Goal: Information Seeking & Learning: Learn about a topic

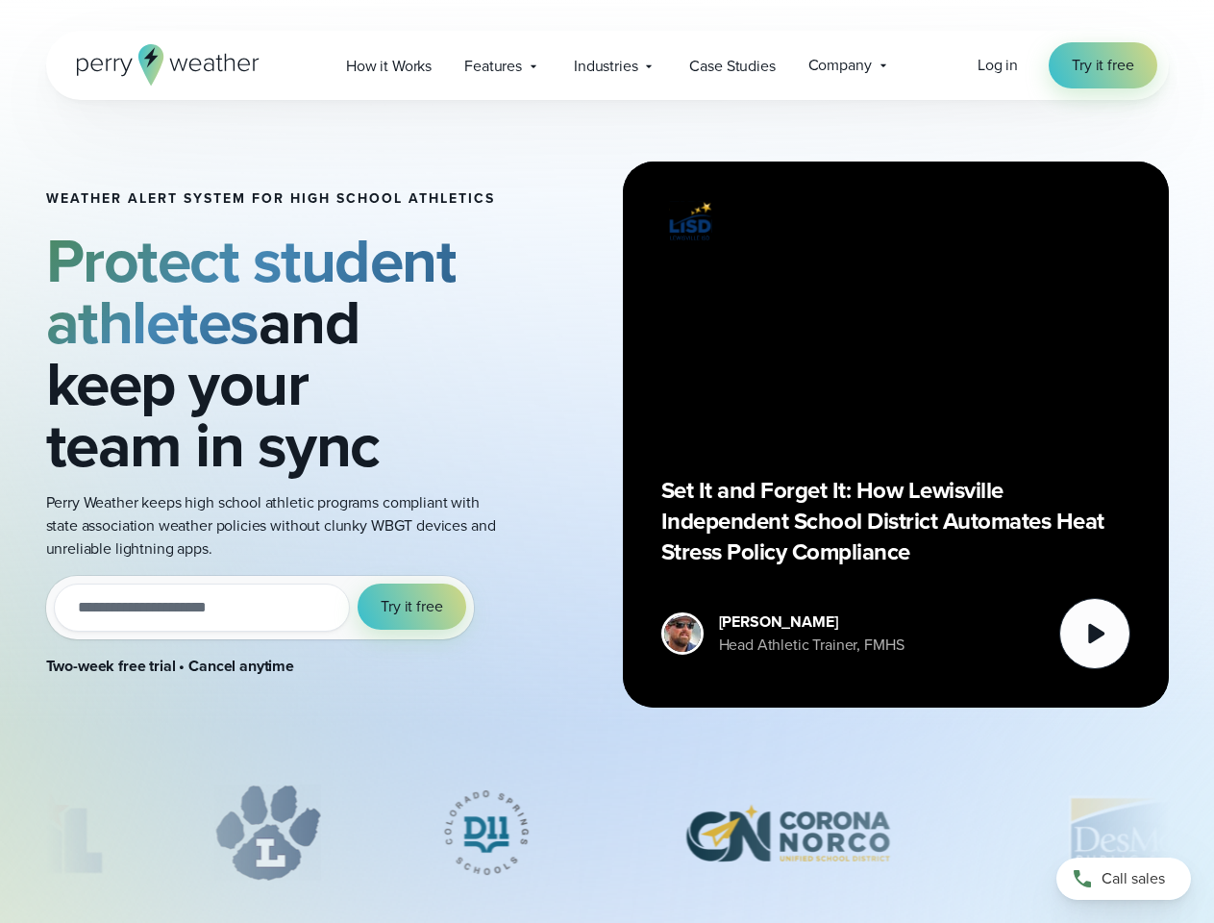
click at [606, 461] on div "Weather Alert System for High School Athletics Protect student athletes and kee…" at bounding box center [607, 434] width 1122 height 669
click at [606, 65] on span "Industries" at bounding box center [605, 66] width 63 height 23
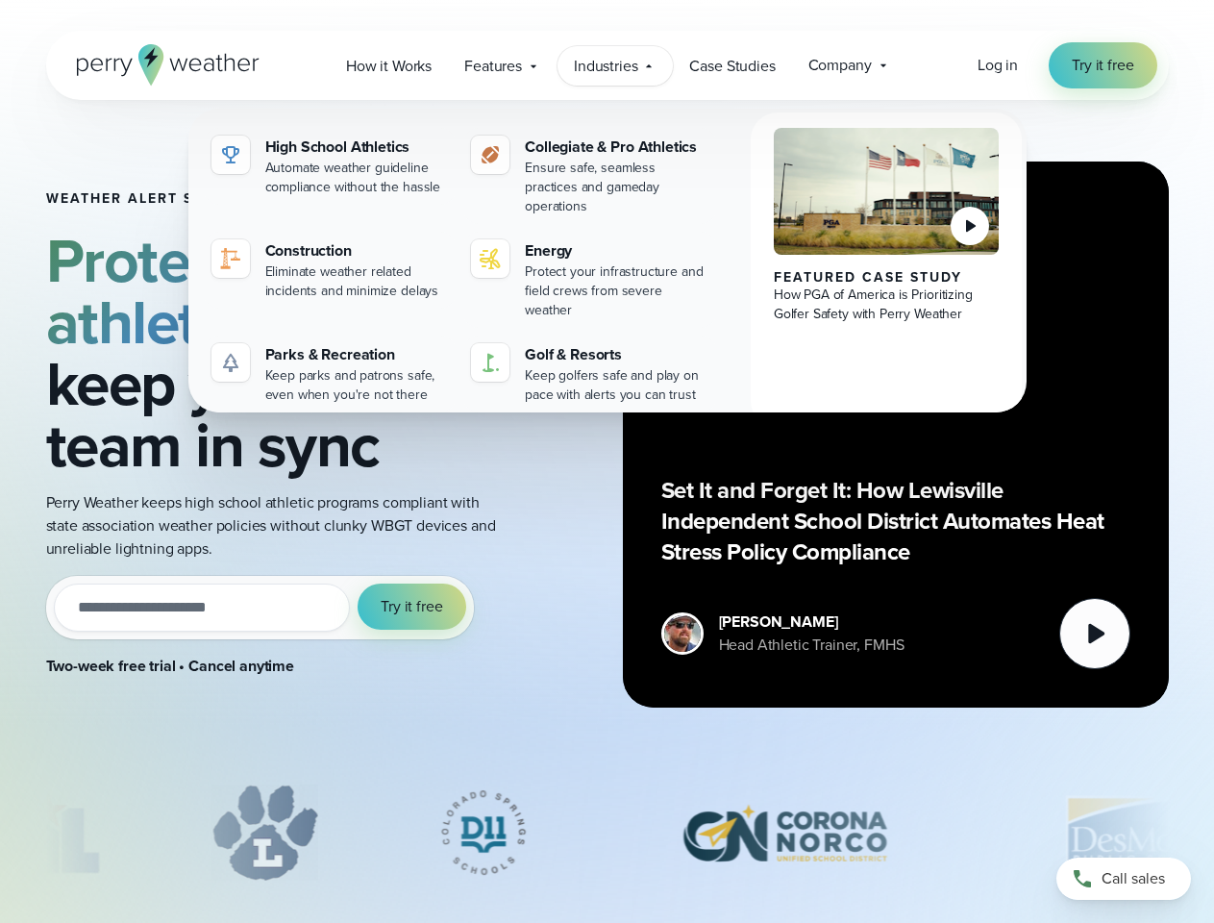
click at [259, 607] on input "email" at bounding box center [202, 607] width 297 height 48
click at [412, 606] on span "Try it free" at bounding box center [412, 606] width 62 height 23
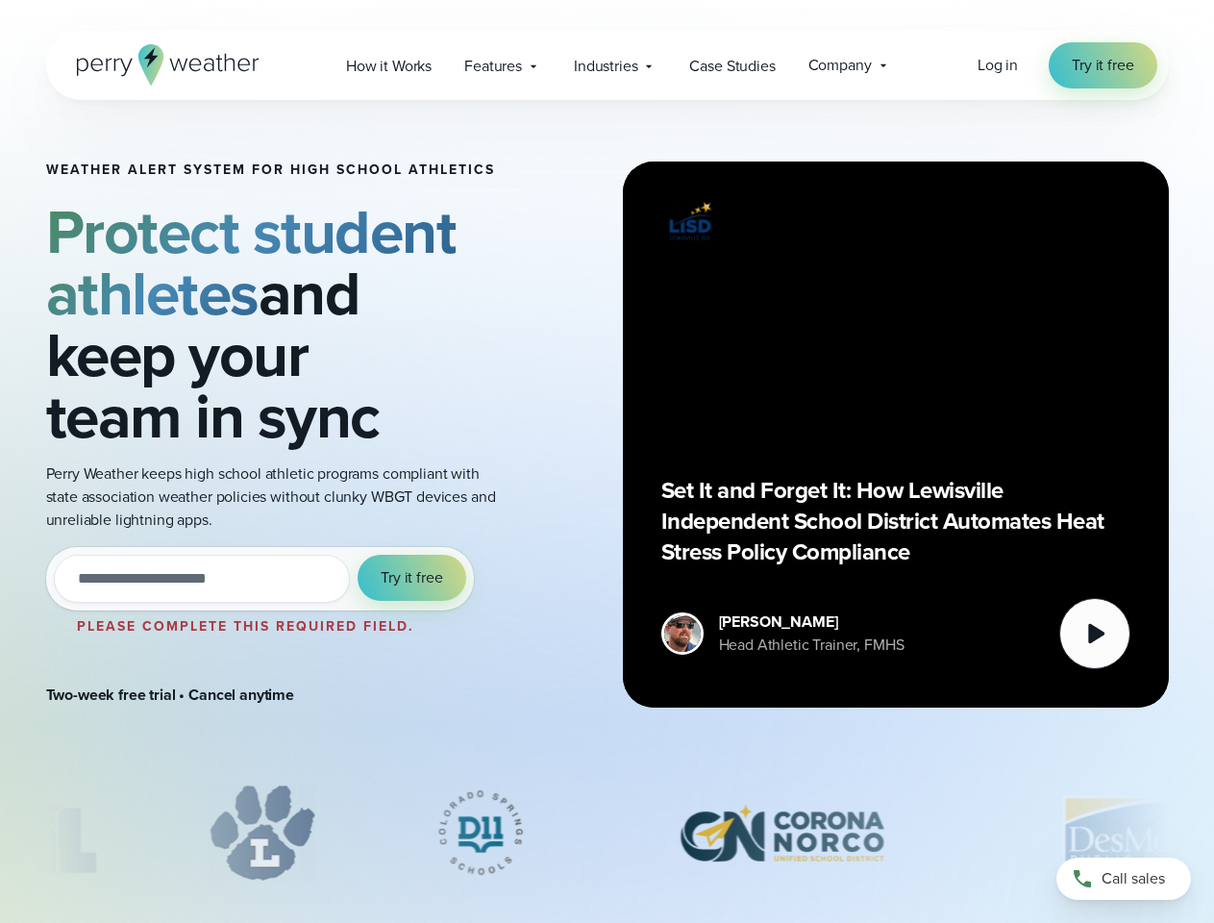
click at [896, 434] on div "Set It and Forget It: How Lewisville Independent School District Automates Heat…" at bounding box center [895, 434] width 469 height 469
click at [1095, 633] on icon at bounding box center [1096, 634] width 16 height 20
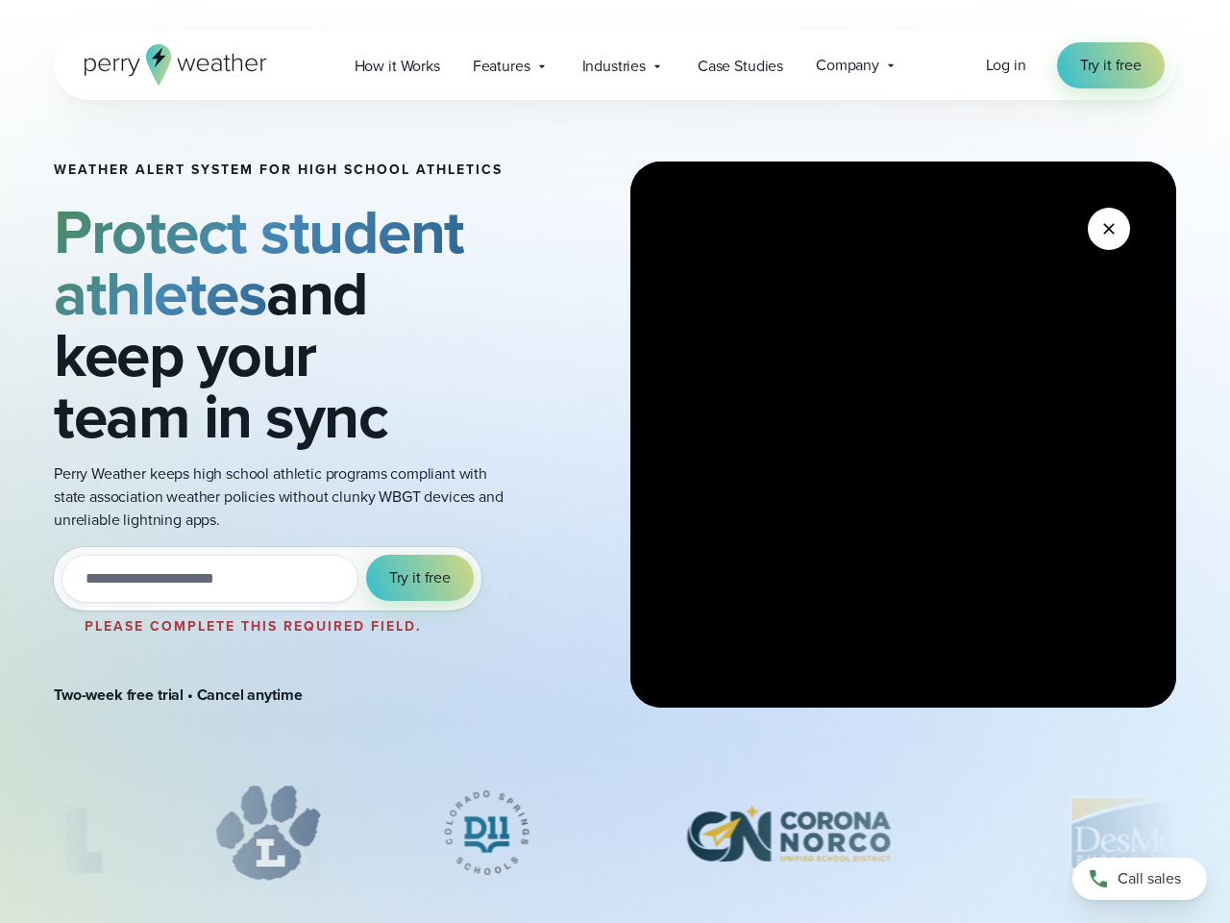
click at [607, 832] on div "slideshow" at bounding box center [615, 832] width 1122 height 96
click at [0, 832] on div at bounding box center [615, 837] width 1230 height 106
